Goal: Information Seeking & Learning: Learn about a topic

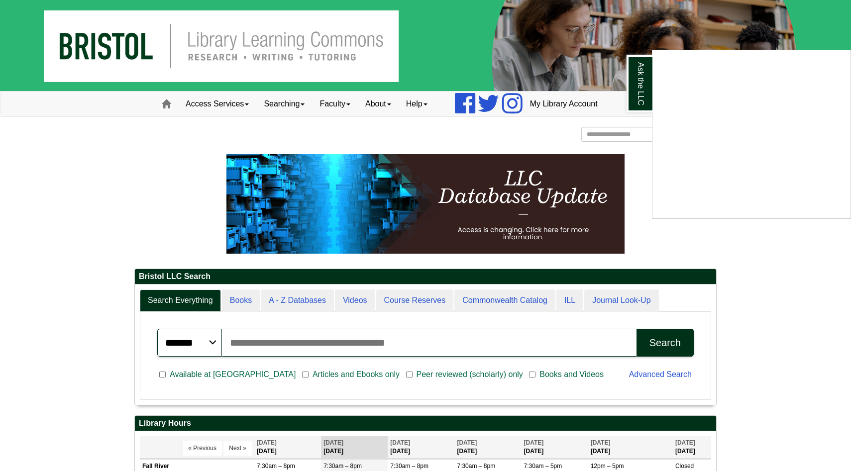
click at [300, 295] on div "Ask the LLC" at bounding box center [425, 235] width 851 height 471
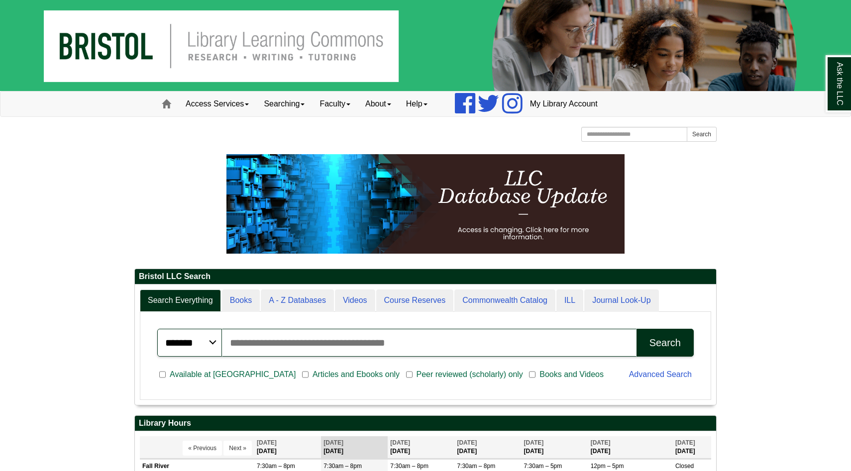
scroll to position [121, 581]
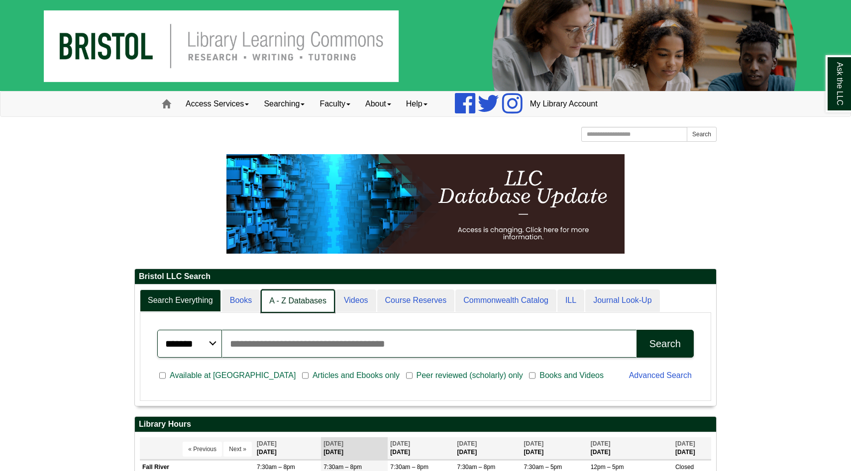
click at [300, 300] on link "A - Z Databases" at bounding box center [298, 301] width 74 height 23
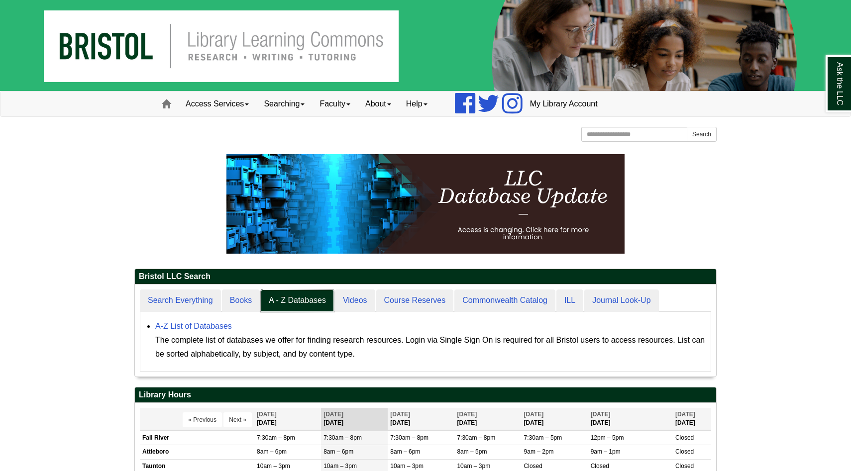
scroll to position [5, 5]
click at [241, 104] on link "Access Services" at bounding box center [217, 104] width 78 height 25
click at [170, 107] on span at bounding box center [166, 104] width 9 height 9
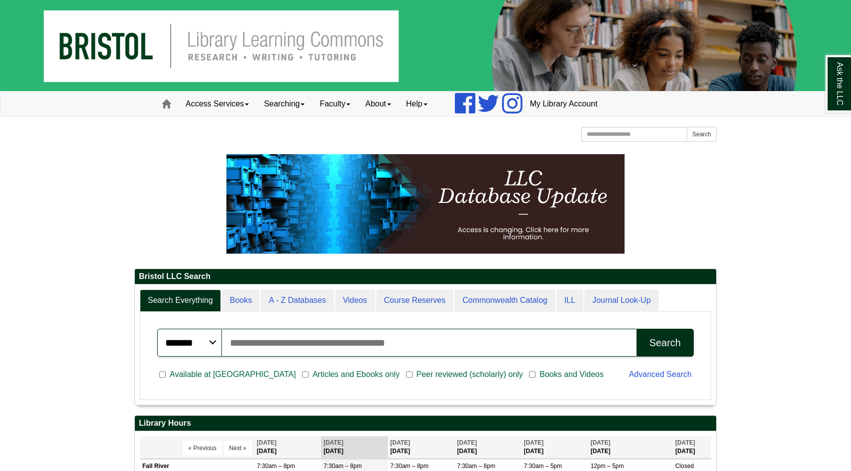
scroll to position [120, 581]
click at [198, 375] on span "Available at [GEOGRAPHIC_DATA]" at bounding box center [233, 375] width 134 height 12
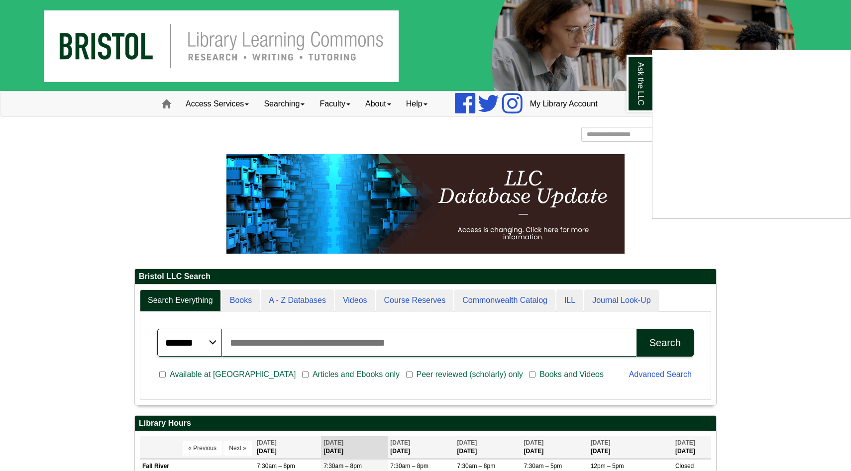
click at [203, 339] on div "Ask the LLC" at bounding box center [425, 235] width 851 height 471
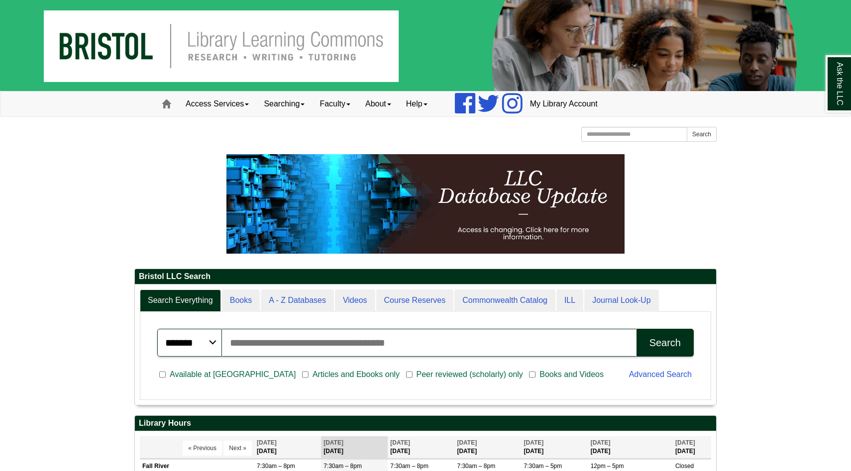
click at [234, 344] on input "Search articles, books, journals & more" at bounding box center [429, 343] width 415 height 28
type input "**********"
click at [660, 341] on div "Search" at bounding box center [665, 342] width 31 height 11
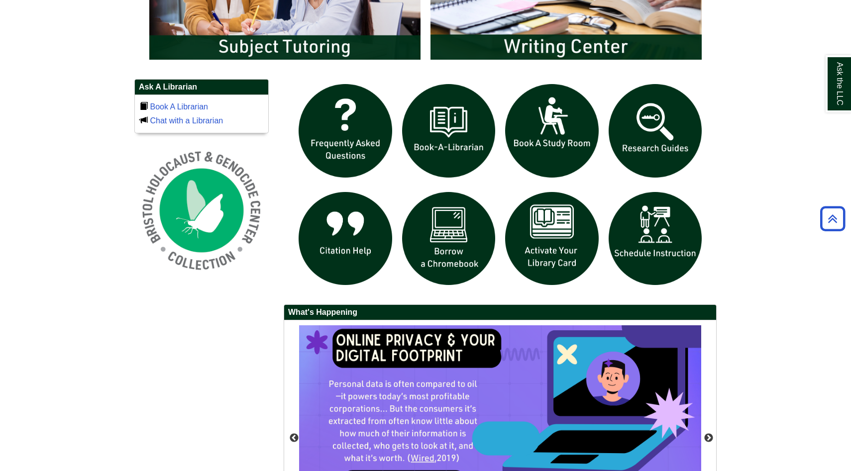
scroll to position [642, 0]
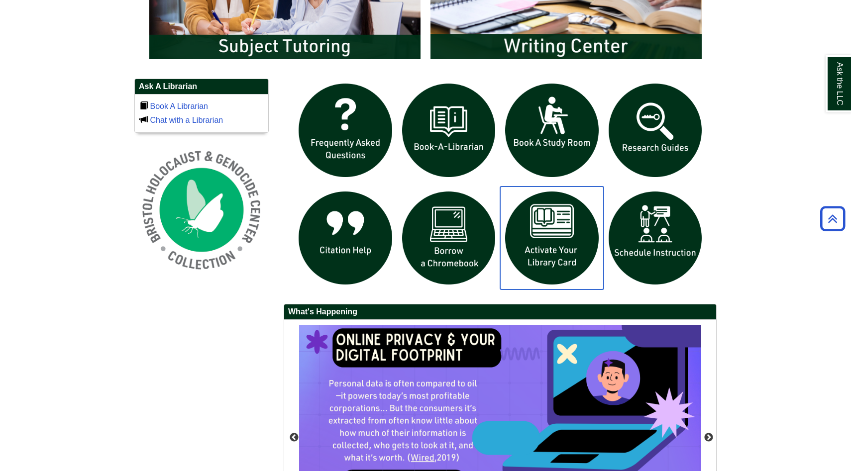
click at [549, 251] on img "slideshow" at bounding box center [552, 239] width 104 height 104
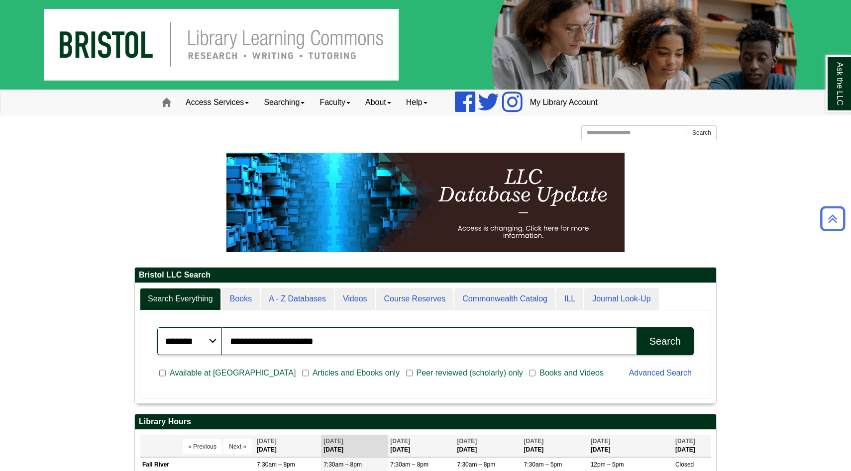
scroll to position [0, 0]
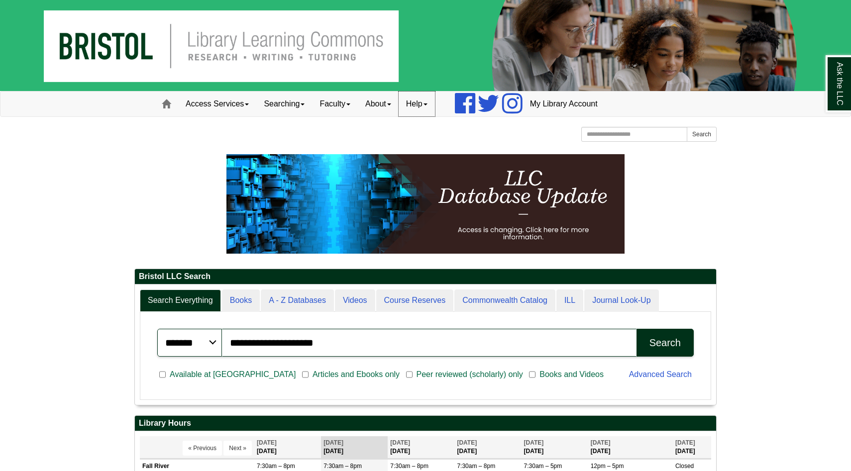
click at [429, 106] on link "Help" at bounding box center [417, 104] width 36 height 25
click at [340, 103] on link "Faculty" at bounding box center [335, 104] width 46 height 25
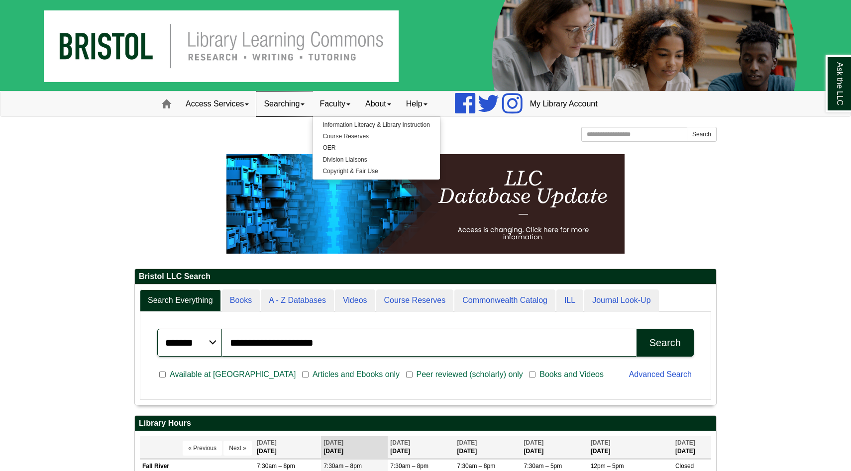
click at [282, 101] on link "Searching" at bounding box center [284, 104] width 56 height 25
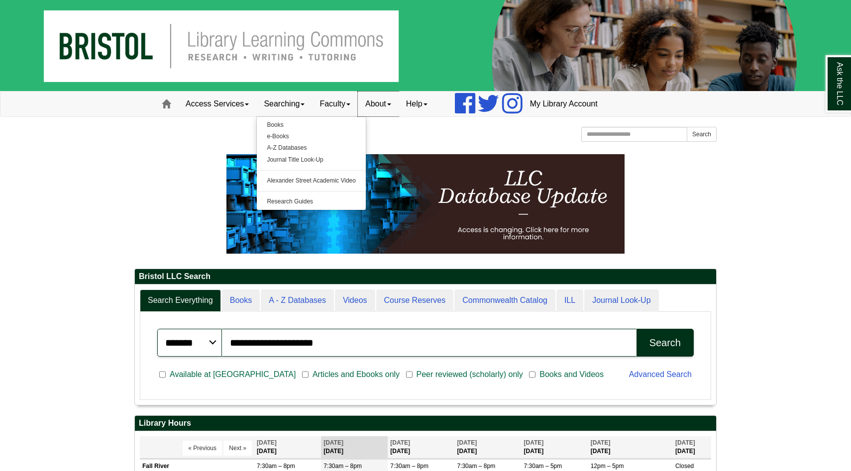
click at [369, 108] on link "About" at bounding box center [378, 104] width 41 height 25
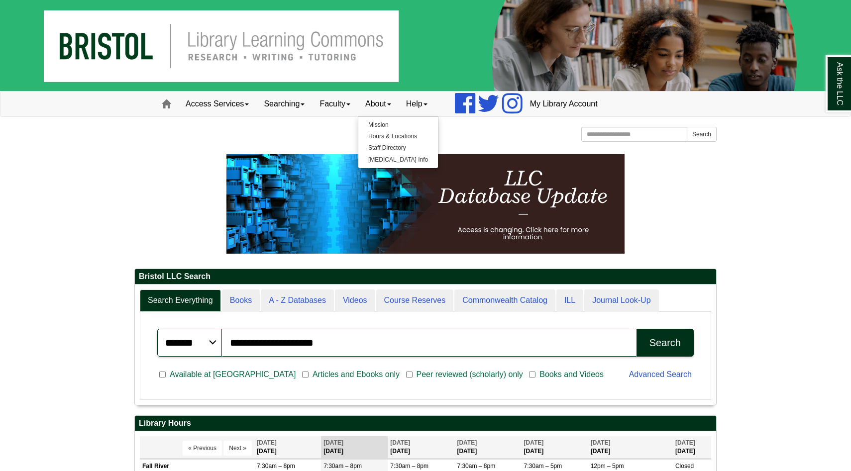
click at [206, 156] on p at bounding box center [425, 204] width 582 height 100
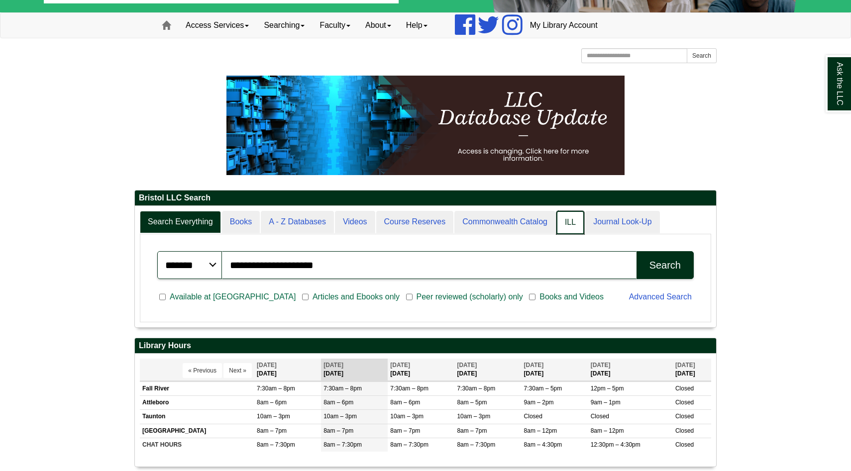
scroll to position [5, 5]
click at [570, 216] on link "ILL" at bounding box center [570, 222] width 28 height 23
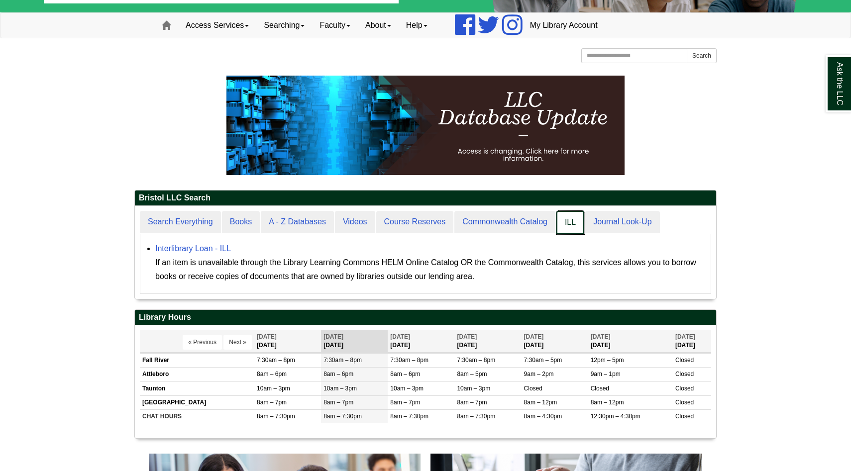
scroll to position [93, 581]
click at [570, 216] on link "ILL" at bounding box center [570, 222] width 28 height 23
click at [503, 218] on link "Commonwealth Catalog" at bounding box center [505, 222] width 102 height 23
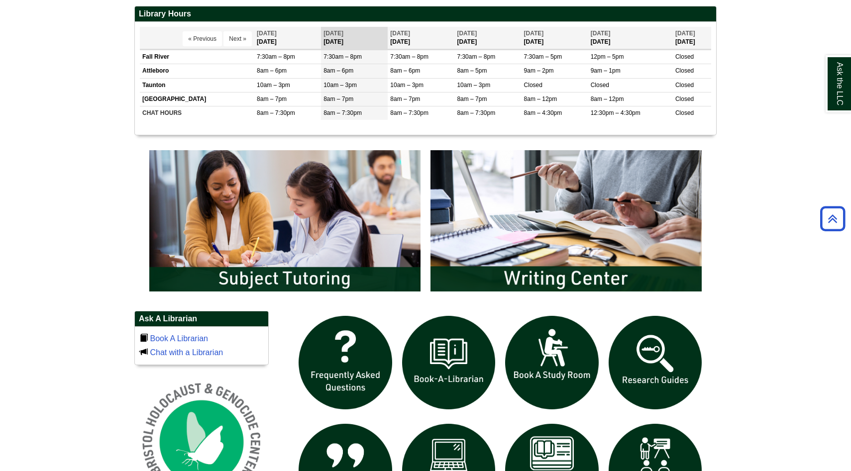
scroll to position [0, 0]
